Goal: Obtain resource: Obtain resource

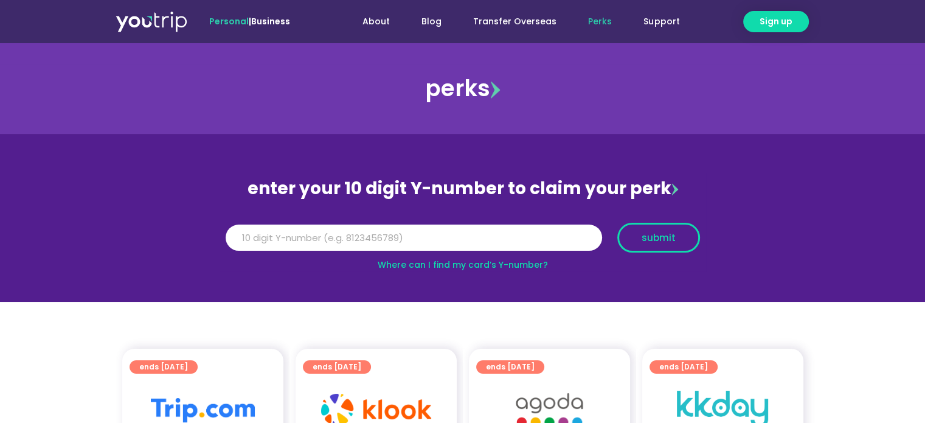
type input "5162400066941019"
click at [654, 234] on span "submit" at bounding box center [658, 237] width 34 height 9
click at [337, 233] on input "5162400066941019" at bounding box center [414, 237] width 376 height 27
click at [250, 238] on input "5162400066941019" at bounding box center [414, 237] width 376 height 27
click at [292, 243] on input "5162400066941019" at bounding box center [414, 237] width 376 height 27
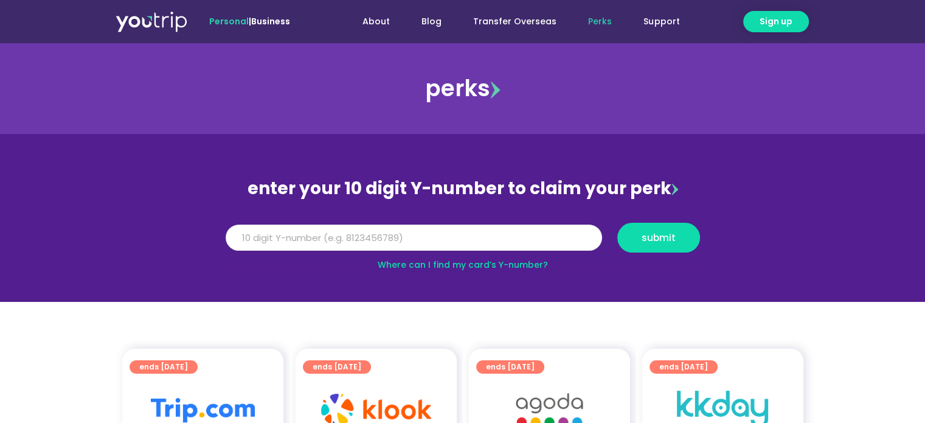
drag, startPoint x: 355, startPoint y: 239, endPoint x: 154, endPoint y: 233, distance: 201.3
click at [154, 233] on section "enter your 10 digit Y-number to claim your perk Y Number 5162400066941019 submi…" at bounding box center [462, 218] width 925 height 168
type input "8146434359"
click at [692, 243] on button "submit" at bounding box center [658, 238] width 83 height 30
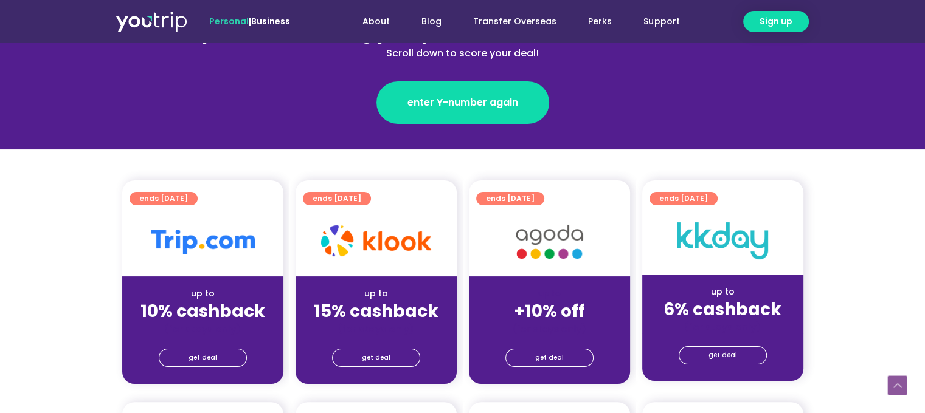
scroll to position [365, 0]
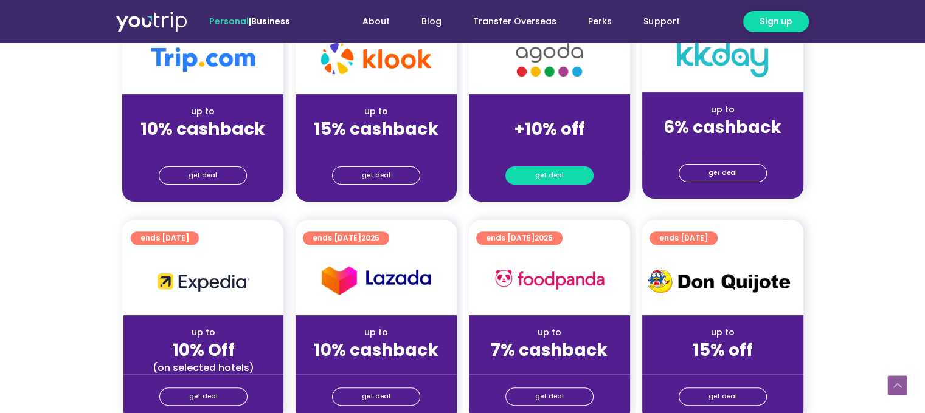
click at [562, 173] on link "get deal" at bounding box center [549, 176] width 88 height 18
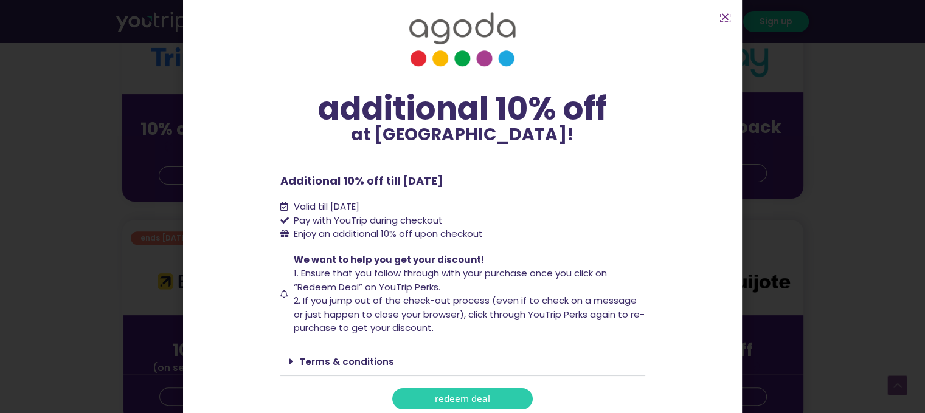
scroll to position [24, 0]
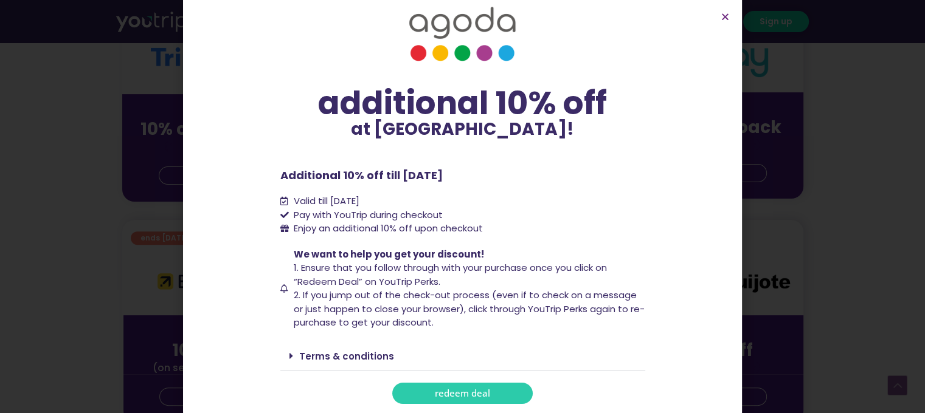
click at [467, 385] on link "redeem deal" at bounding box center [462, 393] width 140 height 21
